Goal: Check status

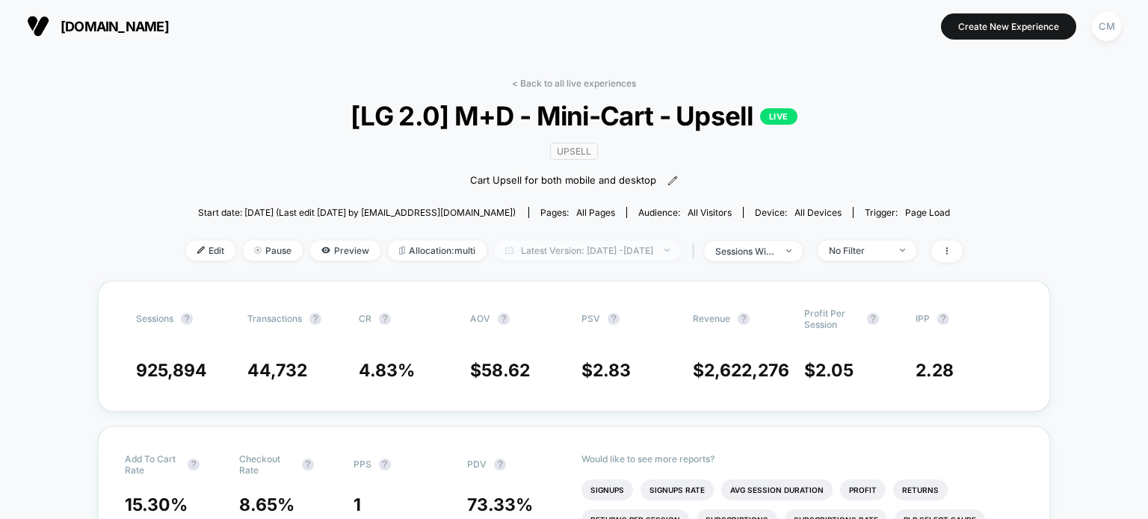
click at [514, 259] on span "Latest Version: [DATE] - [DATE]" at bounding box center [587, 251] width 187 height 20
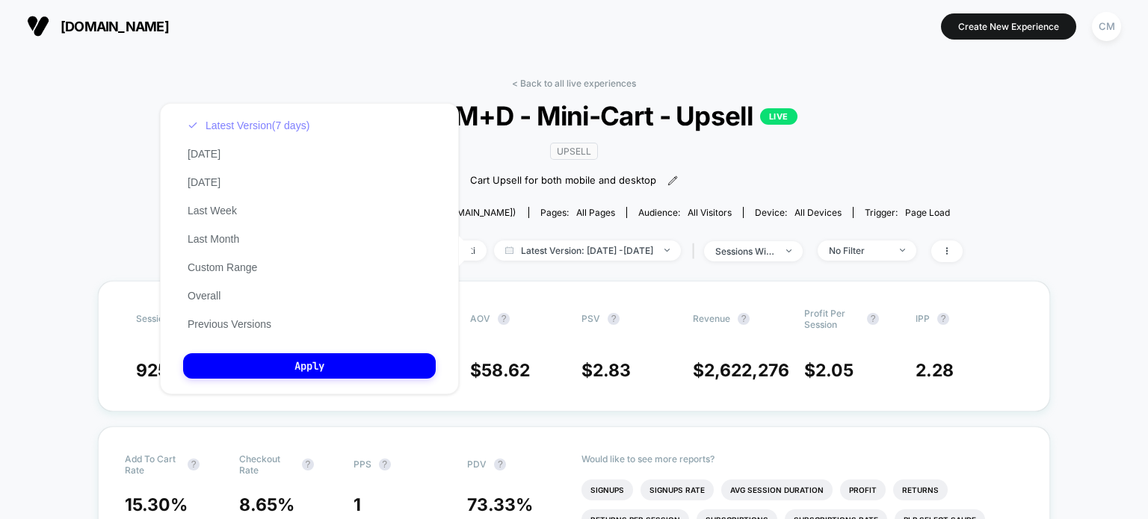
click at [257, 124] on button "Latest Version (7 days)" at bounding box center [248, 125] width 131 height 13
click at [209, 271] on button "Custom Range" at bounding box center [222, 267] width 78 height 13
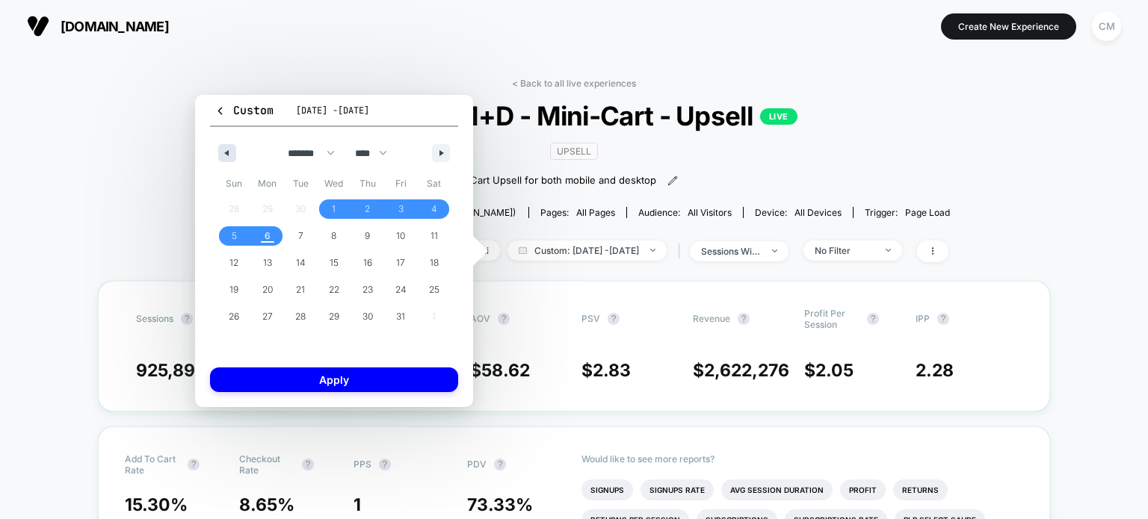
click at [225, 160] on button "button" at bounding box center [227, 153] width 18 height 18
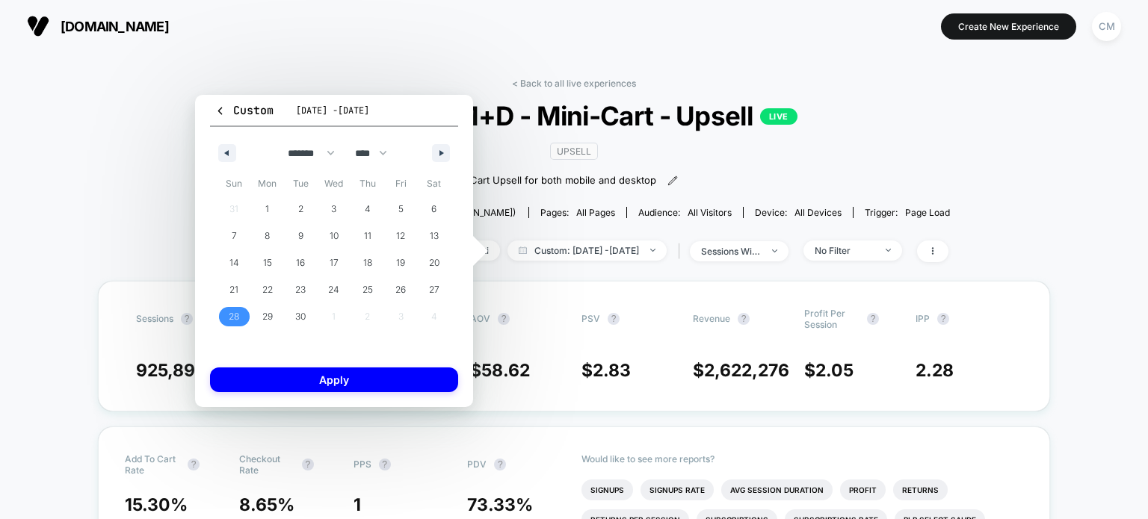
click at [237, 317] on span "28" at bounding box center [234, 316] width 10 height 27
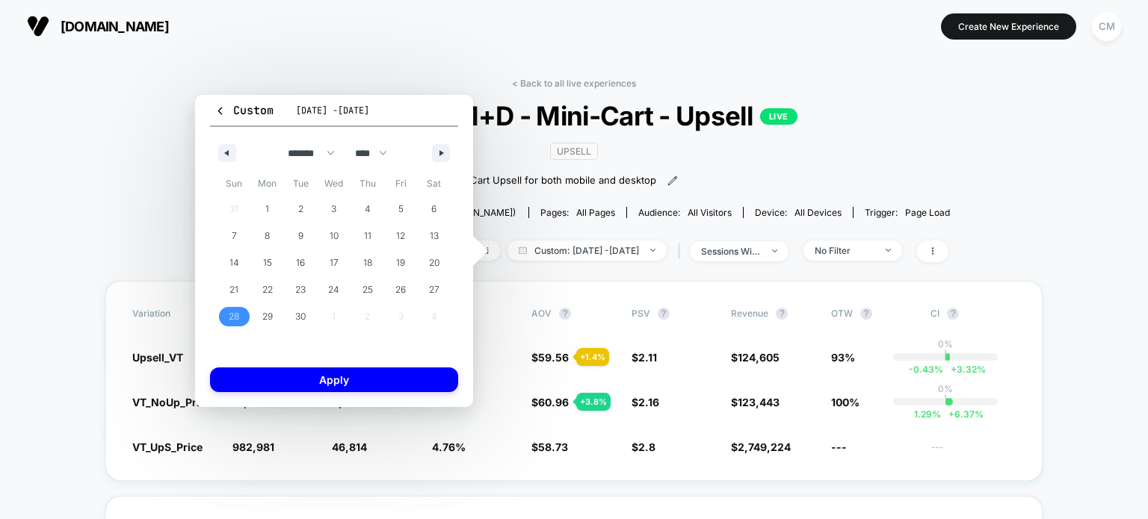
click at [442, 139] on div "******* ******** ***** ***** *** **** **** ****** ********* ******* ******** **…" at bounding box center [334, 149] width 248 height 45
click at [442, 153] on icon "button" at bounding box center [442, 153] width 7 height 6
click at [430, 203] on span "4" at bounding box center [434, 209] width 34 height 19
select select "*"
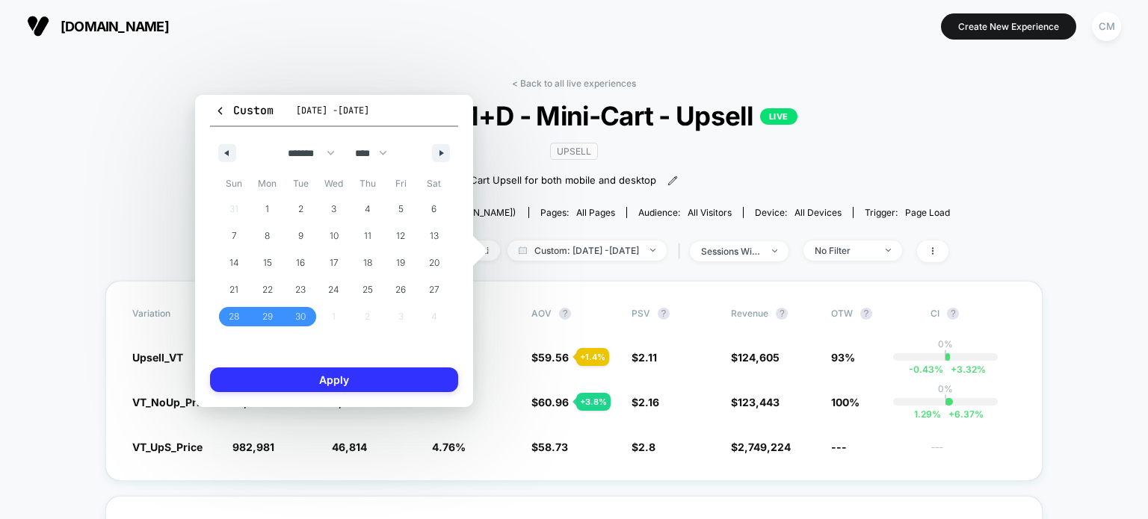
click at [383, 388] on button "Apply" at bounding box center [334, 380] width 248 height 25
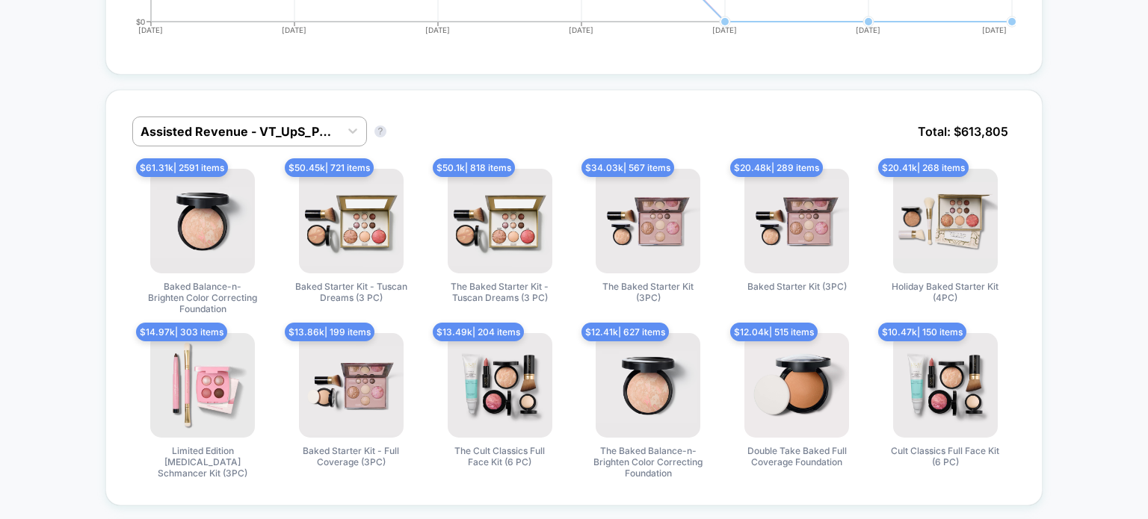
scroll to position [973, 0]
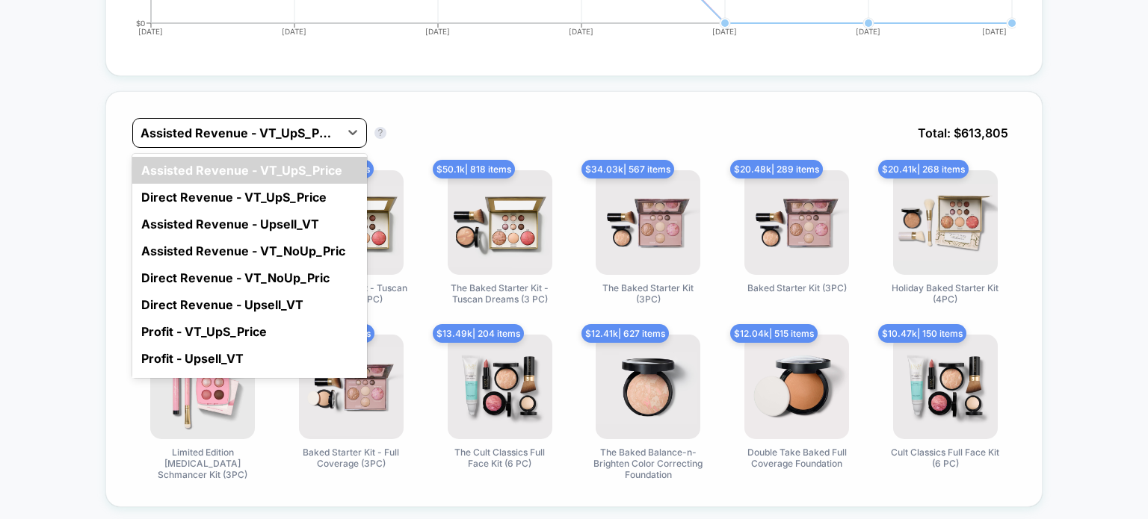
click at [260, 135] on div at bounding box center [235, 133] width 191 height 18
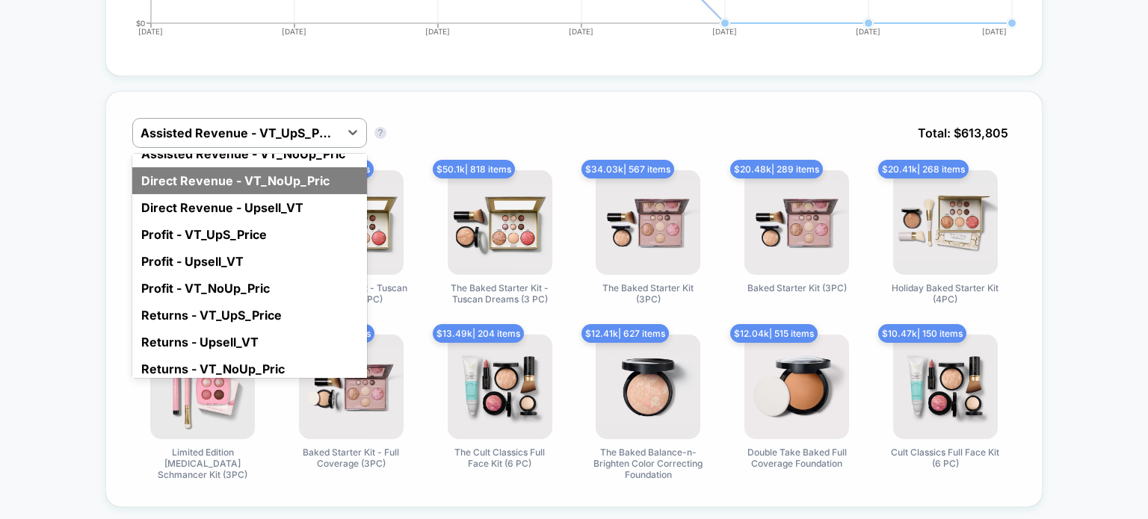
scroll to position [0, 0]
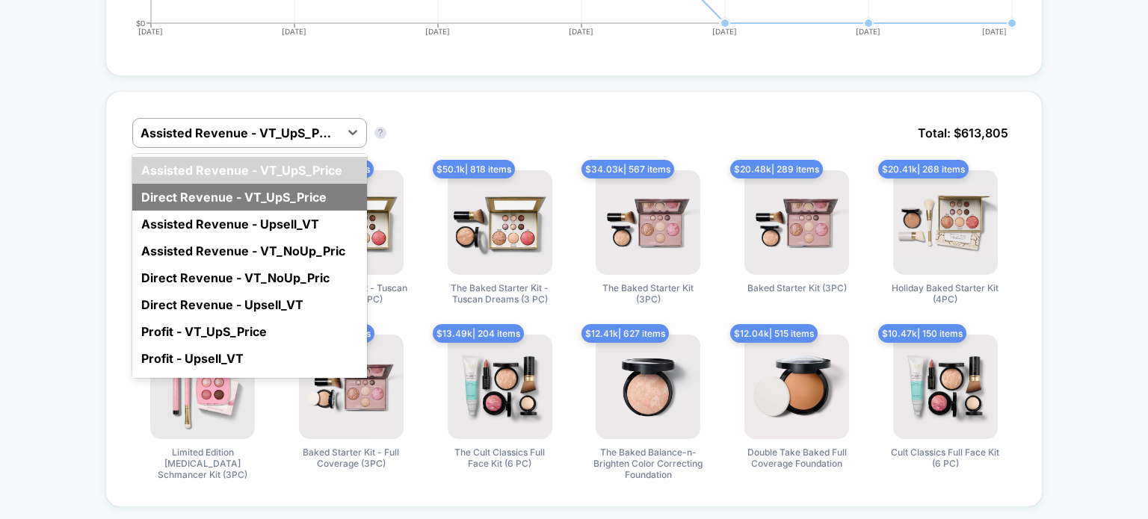
click at [223, 201] on div "Direct Revenue - VT_UpS_Price" at bounding box center [249, 197] width 235 height 27
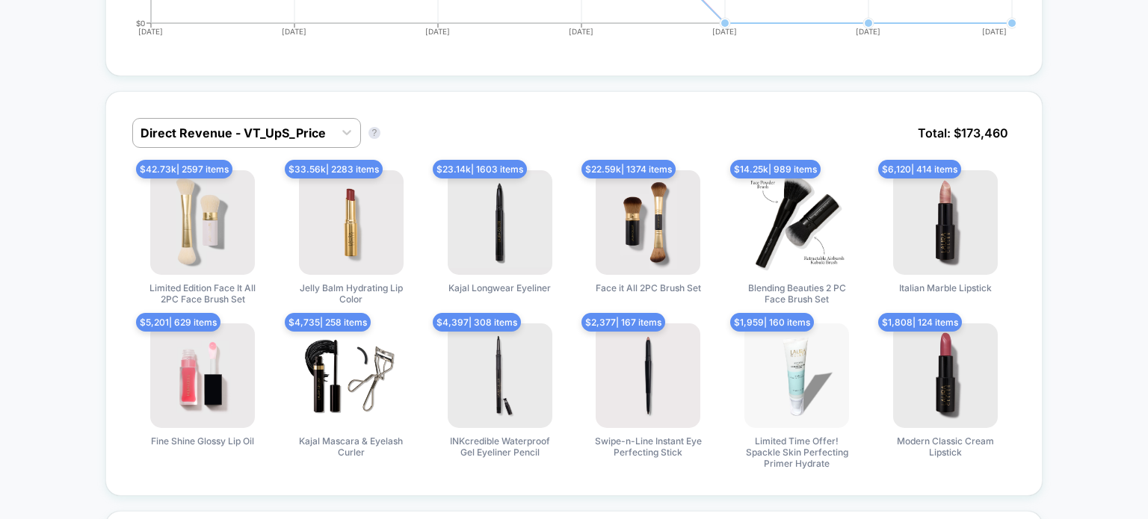
drag, startPoint x: 1020, startPoint y: 127, endPoint x: 921, endPoint y: 131, distance: 99.5
click at [921, 131] on div "Direct Revenue - VT_UpS_Price Direct Revenue - VT_UpS_Price ? Total: $ 173,460 …" at bounding box center [573, 293] width 937 height 405
click at [921, 131] on span "Total: $ 173,460" at bounding box center [962, 133] width 105 height 30
drag, startPoint x: 921, startPoint y: 131, endPoint x: 1025, endPoint y: 133, distance: 104.6
click at [1025, 133] on div "Direct Revenue - VT_UpS_Price Direct Revenue - VT_UpS_Price ? Total: $ 173,460 …" at bounding box center [573, 293] width 937 height 405
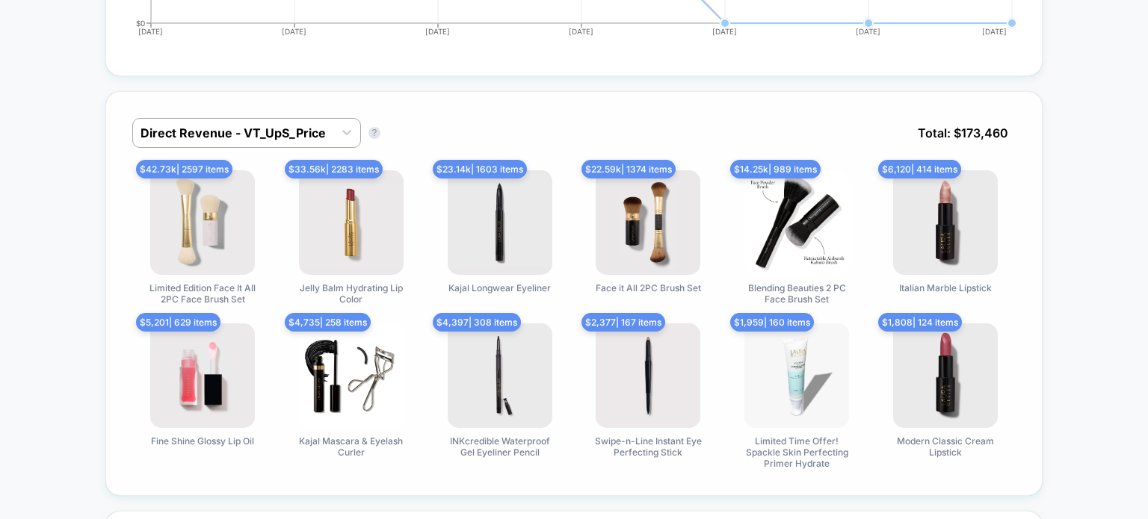
click at [305, 146] on div "Direct Revenue - VT_UpS_Price Direct Revenue - VT_UpS_Price ? Total: $ 173,460" at bounding box center [573, 144] width 883 height 52
click at [298, 142] on div "Direct Revenue - VT_UpS_Price" at bounding box center [246, 133] width 229 height 30
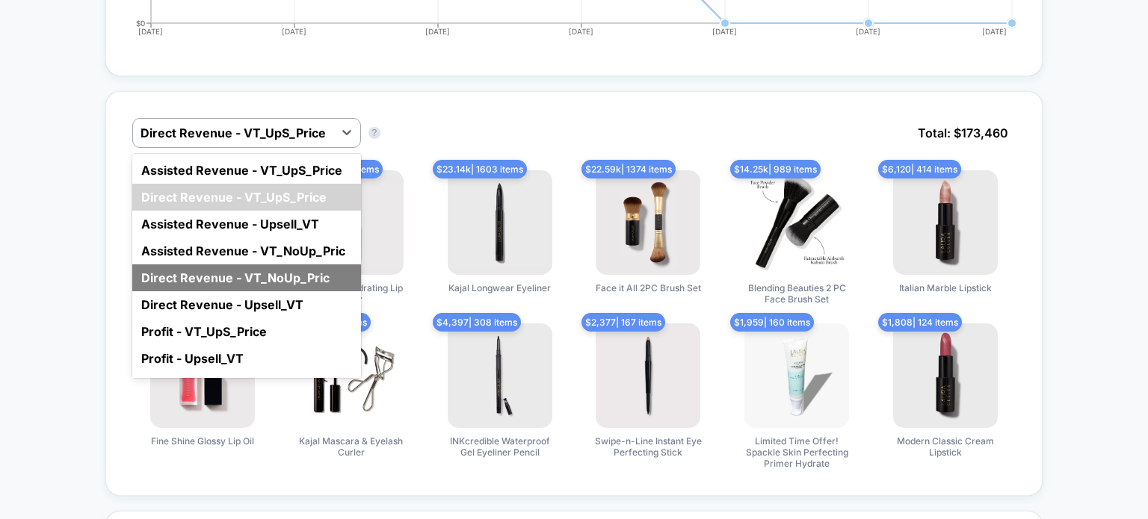
click at [225, 266] on div "Direct Revenue - VT_NoUp_Pric" at bounding box center [246, 278] width 229 height 27
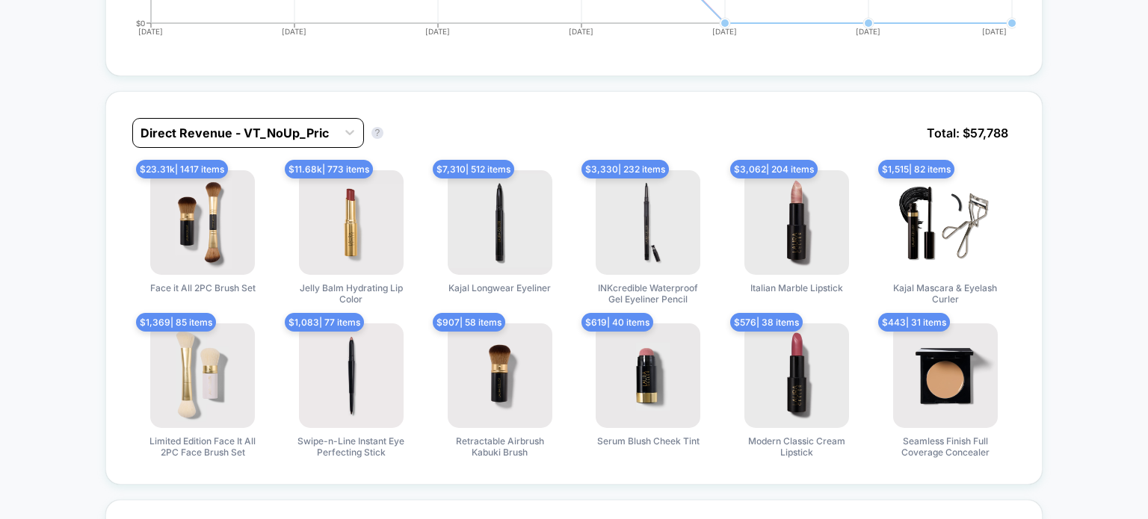
click at [149, 126] on div at bounding box center [234, 133] width 188 height 18
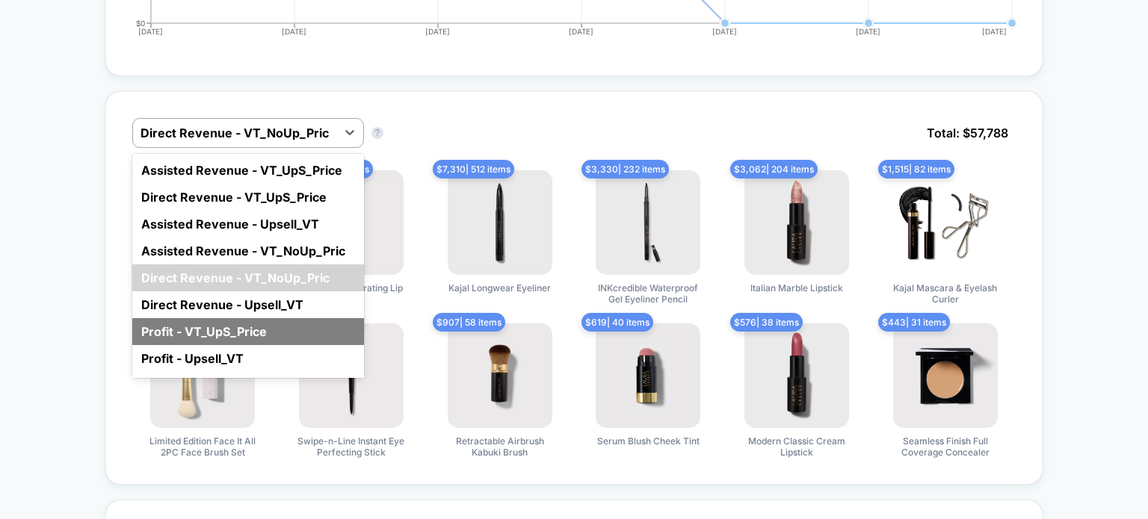
scroll to position [80, 0]
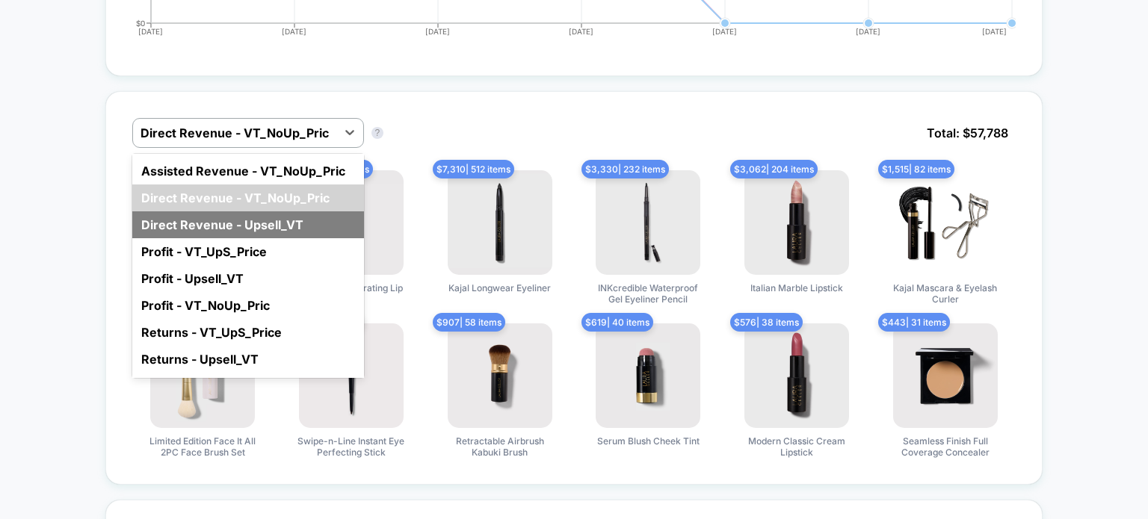
click at [200, 226] on div "Direct Revenue - Upsell_VT" at bounding box center [248, 224] width 232 height 27
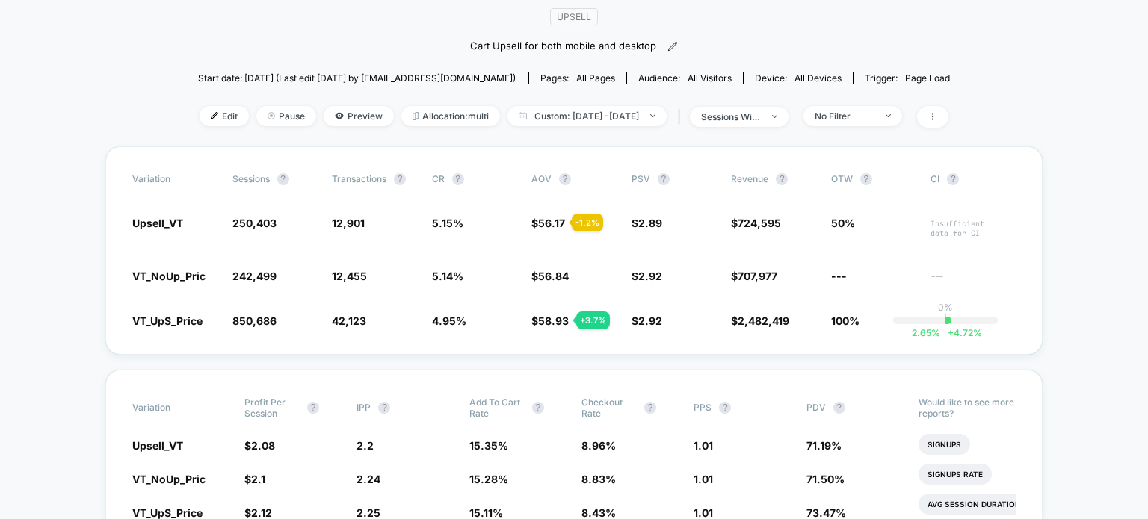
scroll to position [0, 0]
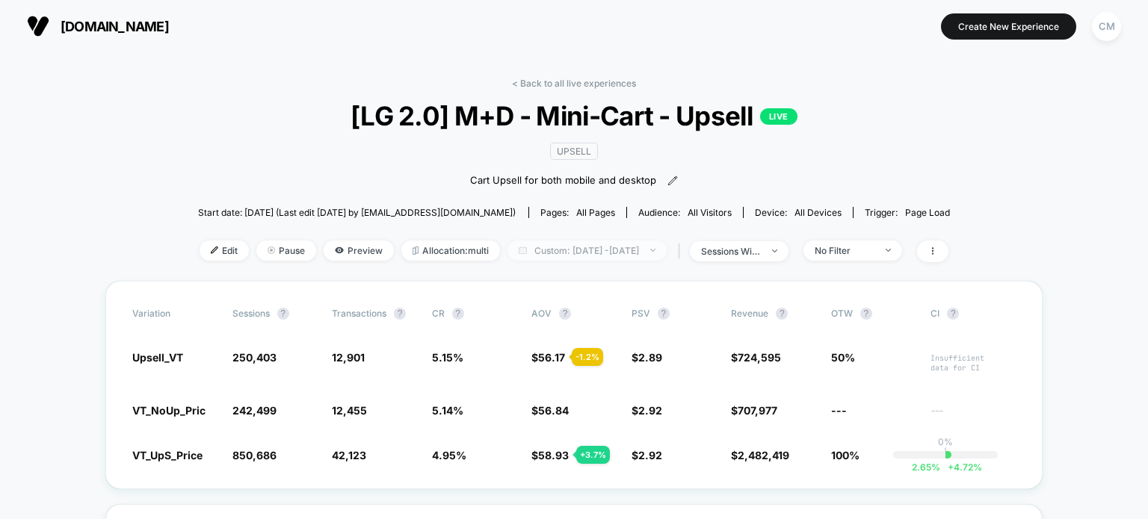
click at [519, 250] on img at bounding box center [523, 250] width 8 height 7
select select "*"
select select "****"
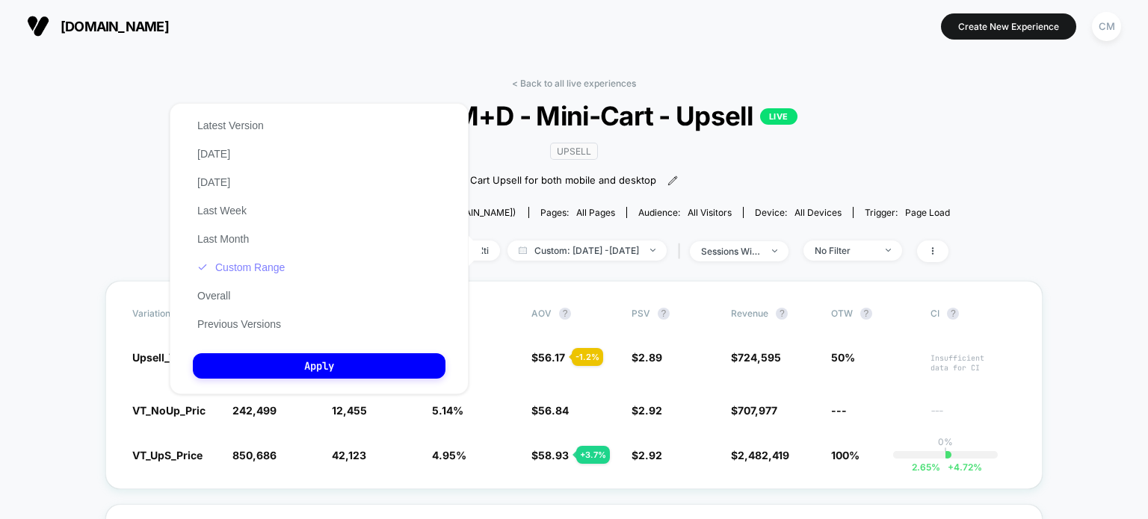
click at [274, 273] on button "Custom Range" at bounding box center [241, 267] width 96 height 13
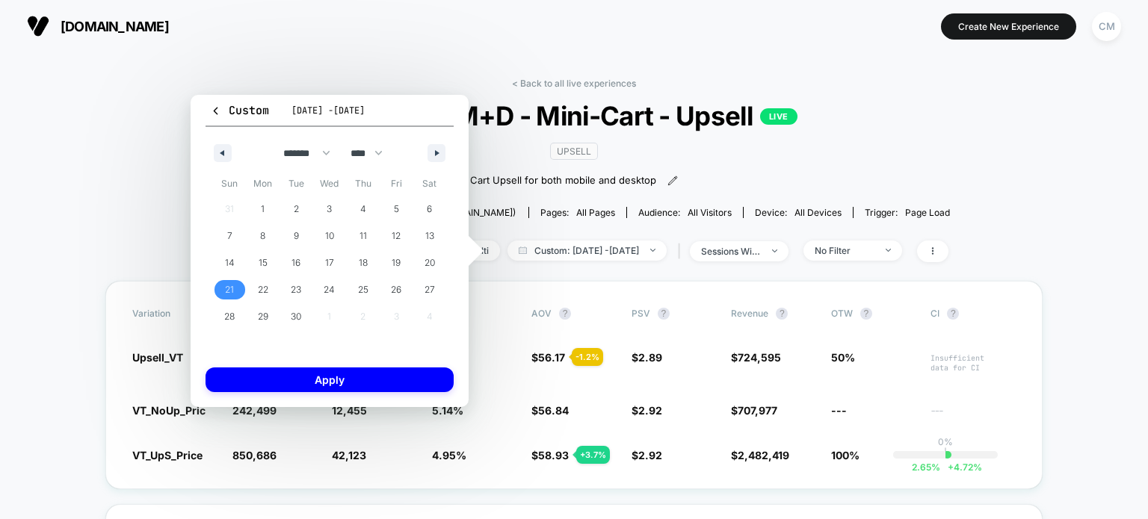
click at [225, 291] on span "21" at bounding box center [229, 290] width 9 height 27
click at [431, 294] on span "27" at bounding box center [429, 290] width 10 height 27
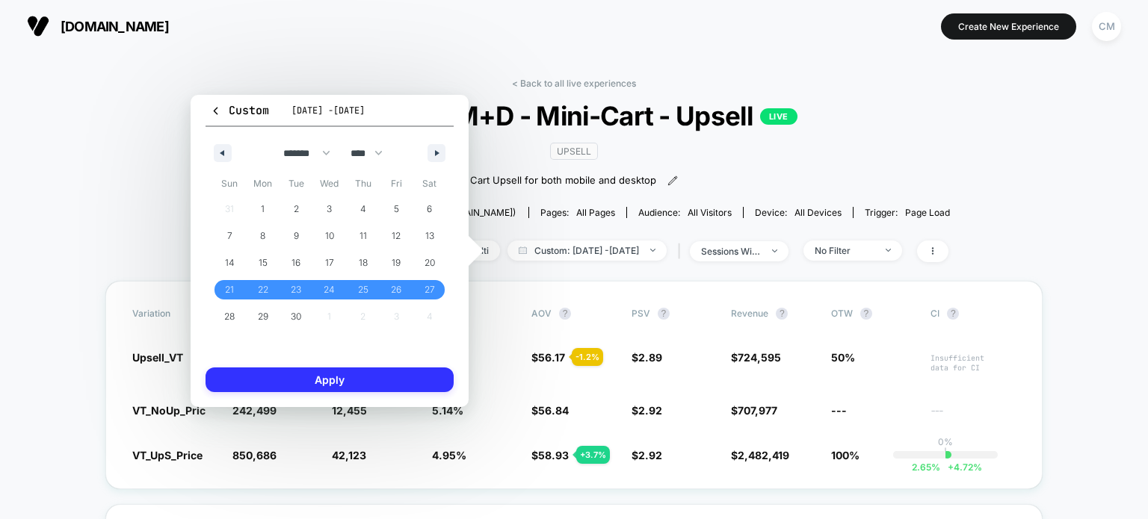
click at [379, 383] on button "Apply" at bounding box center [330, 380] width 248 height 25
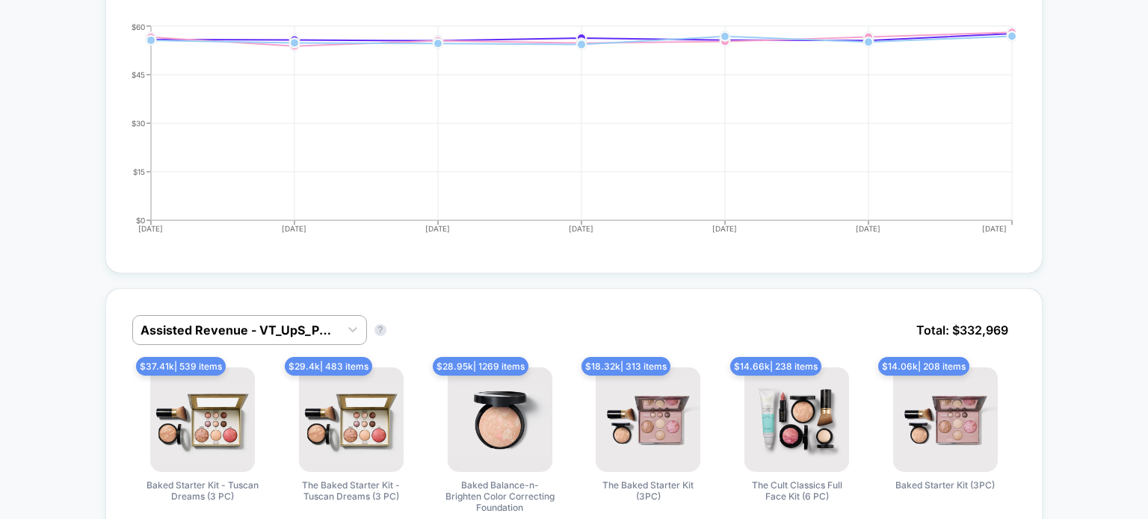
scroll to position [1043, 0]
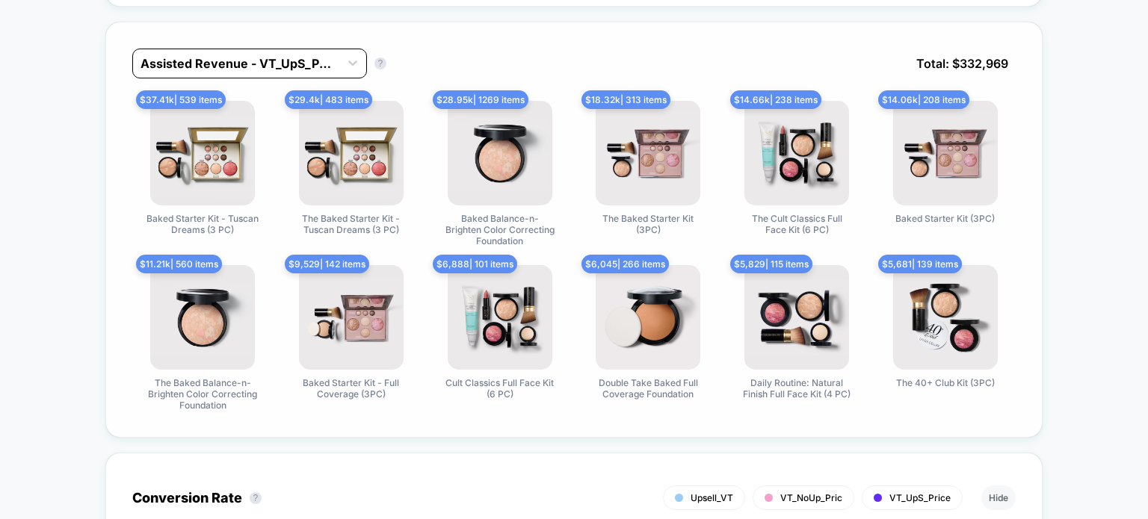
click at [194, 52] on div "Assisted Revenue - VT_UpS_Price" at bounding box center [236, 64] width 206 height 24
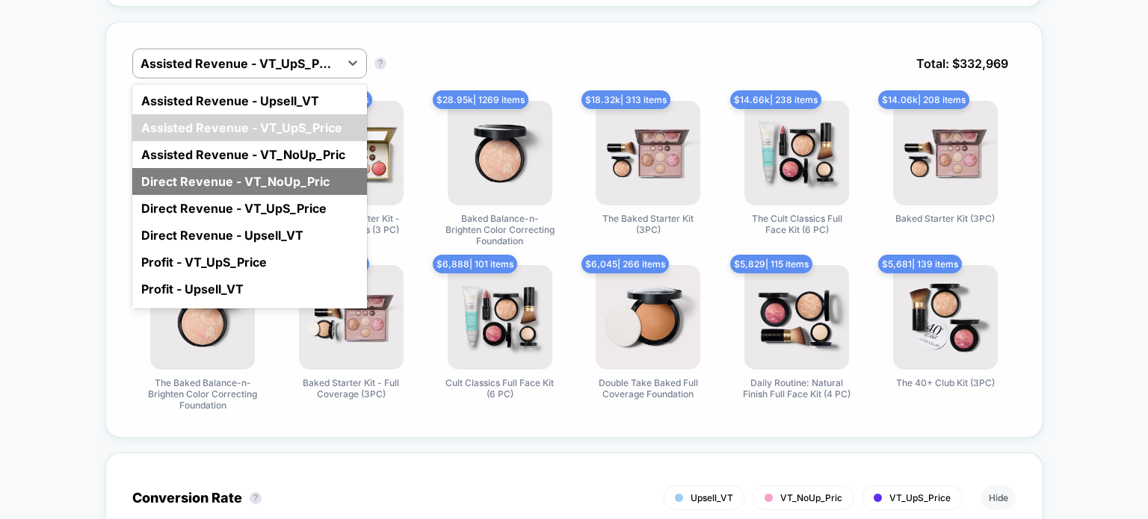
click at [173, 179] on div "Direct Revenue - VT_NoUp_Pric" at bounding box center [249, 181] width 235 height 27
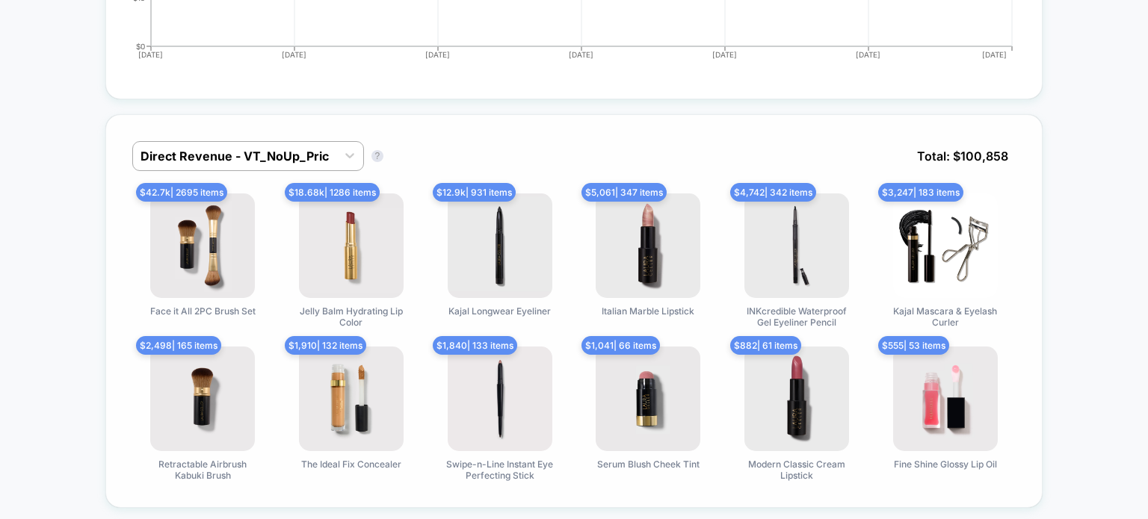
scroll to position [949, 0]
